Goal: Information Seeking & Learning: Learn about a topic

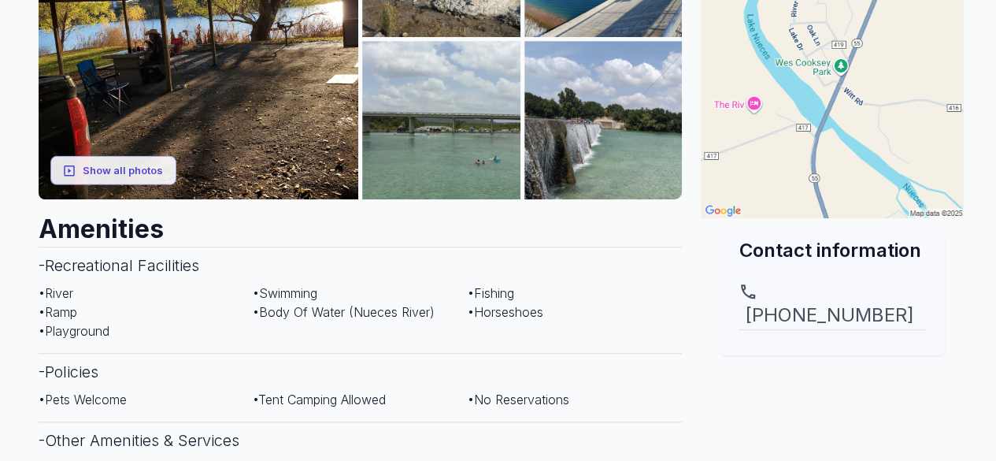
scroll to position [551, 0]
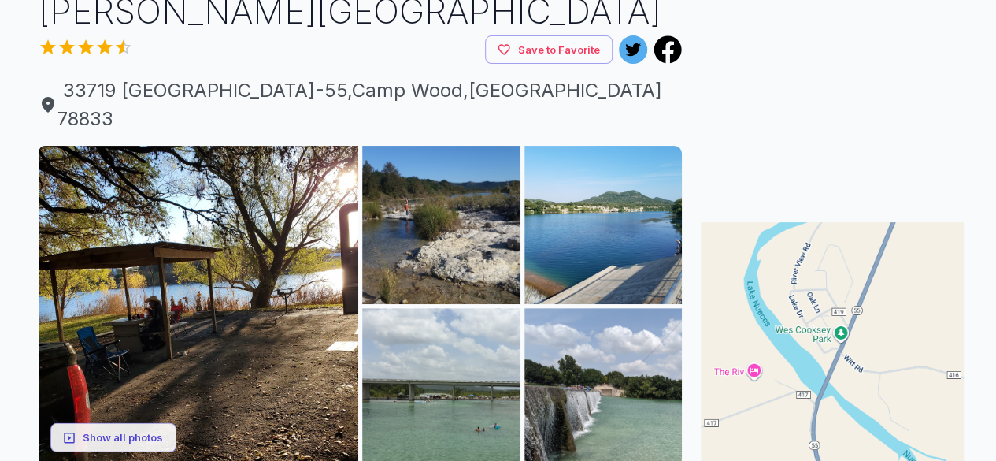
scroll to position [158, 0]
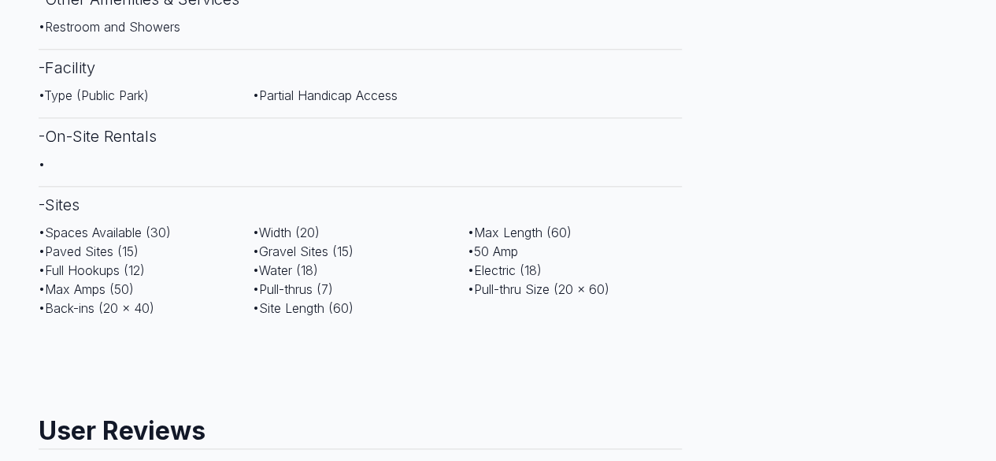
scroll to position [866, 0]
